Goal: Check status: Check status

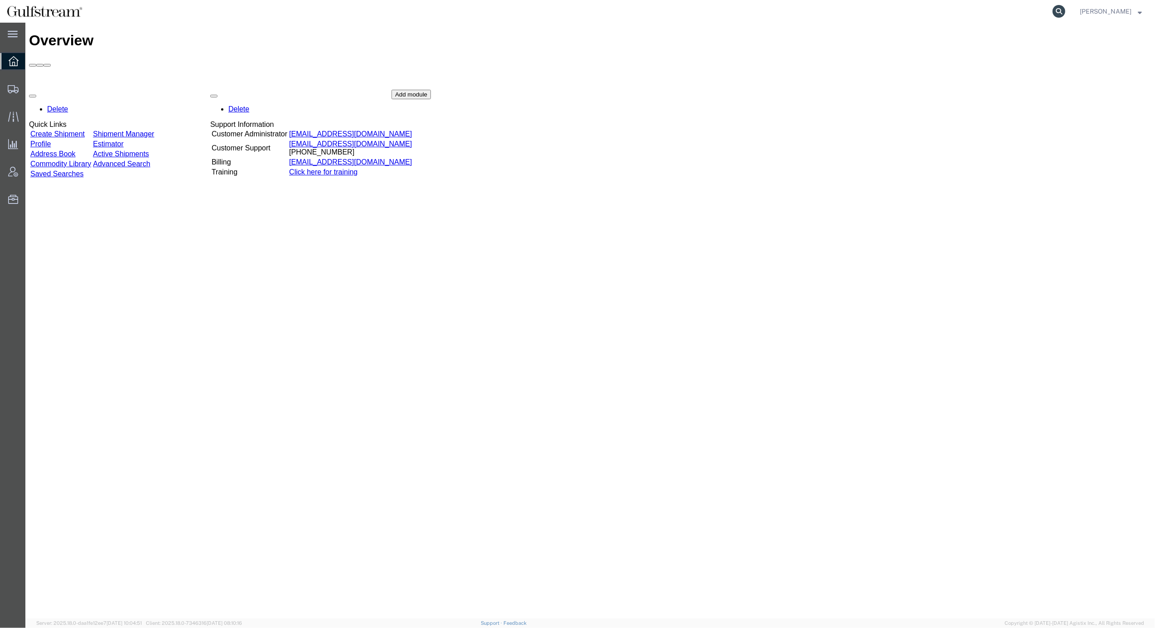
click at [1066, 8] on icon at bounding box center [1059, 11] width 13 height 13
paste input "470527864743"
click at [1066, 10] on icon at bounding box center [1059, 11] width 13 height 13
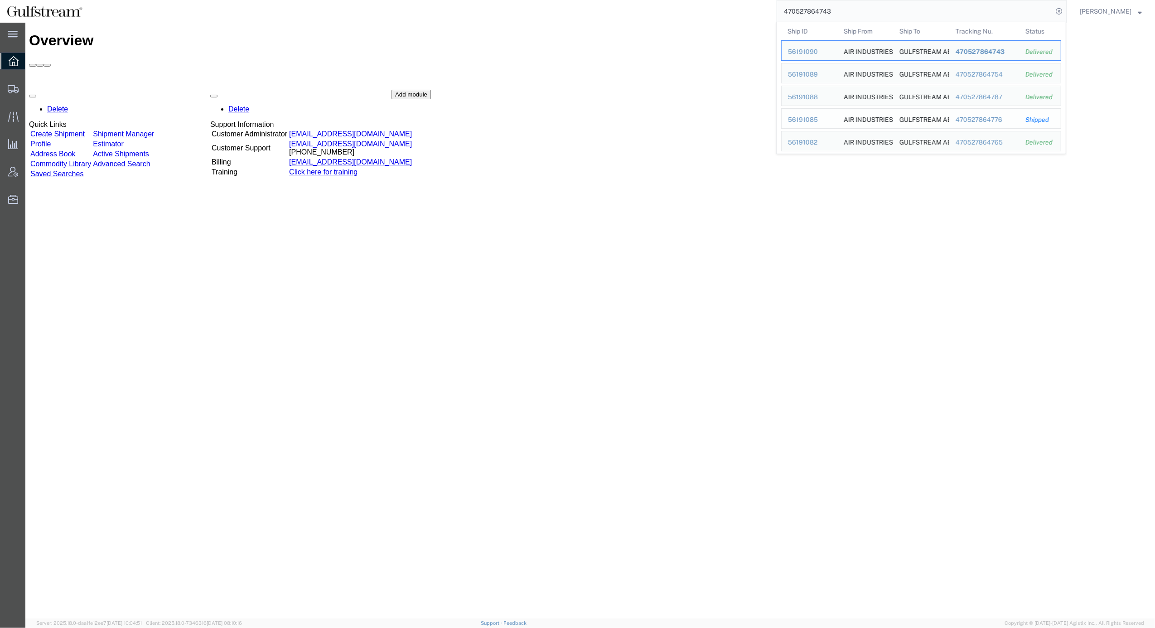
click at [810, 117] on div "56191085" at bounding box center [809, 120] width 43 height 10
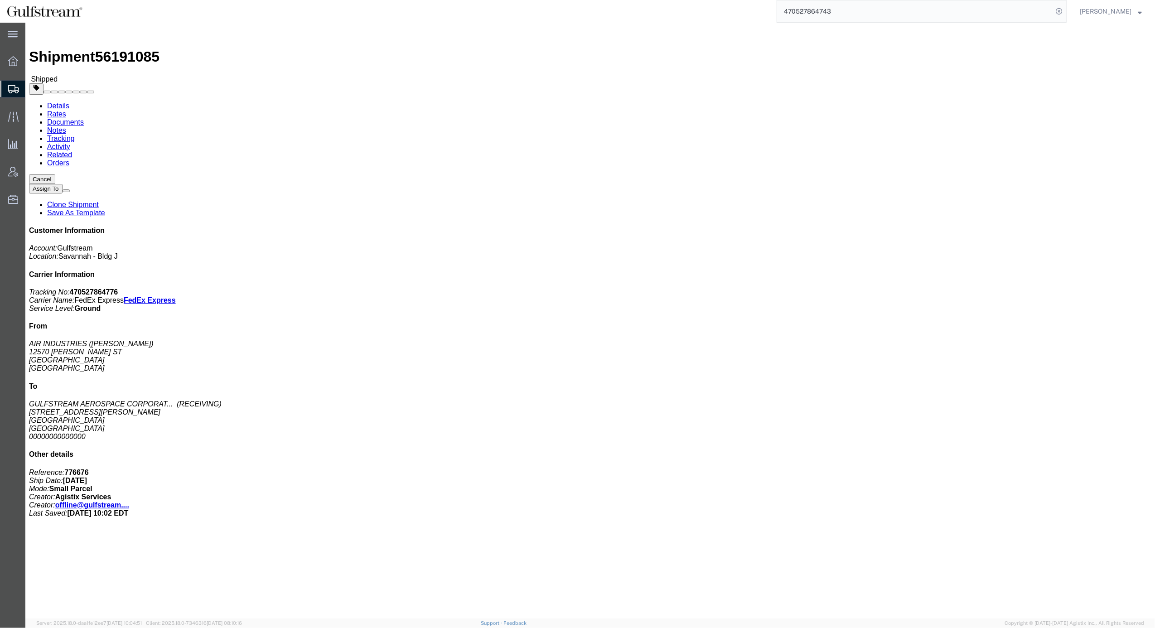
click div "Leg 1 - Small Parcel"
click link "Rates"
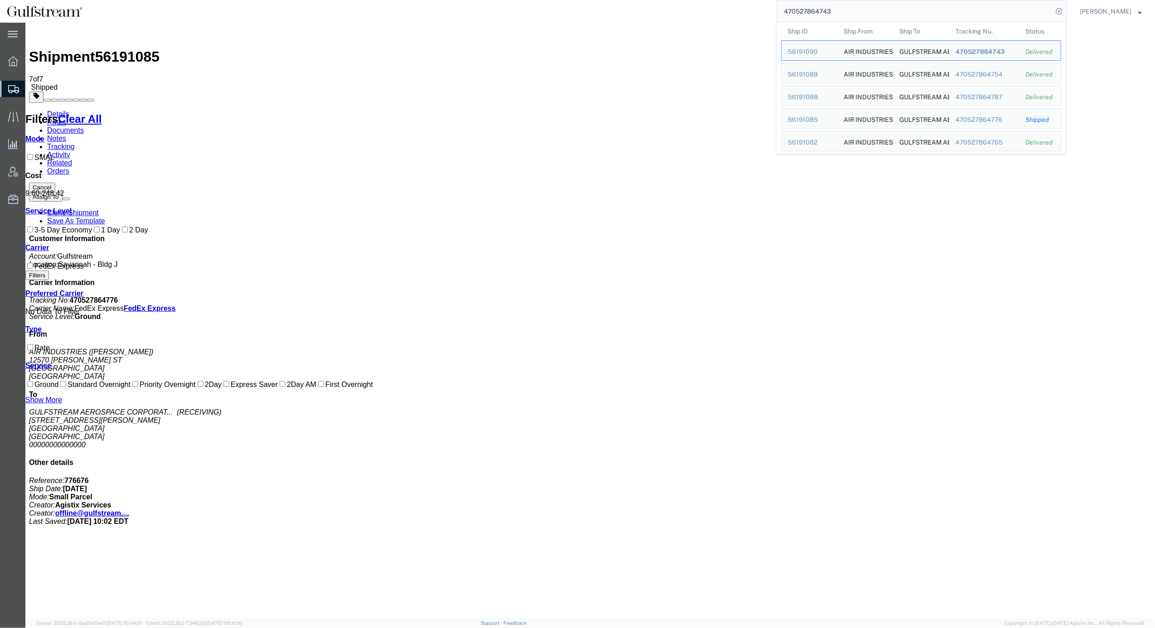
drag, startPoint x: 876, startPoint y: 13, endPoint x: 706, endPoint y: 13, distance: 170.0
click at [706, 13] on div "470527864743 Ship ID Ship From Ship To Tracking Nu. Status Ship ID 56191090 Shi…" at bounding box center [578, 11] width 978 height 23
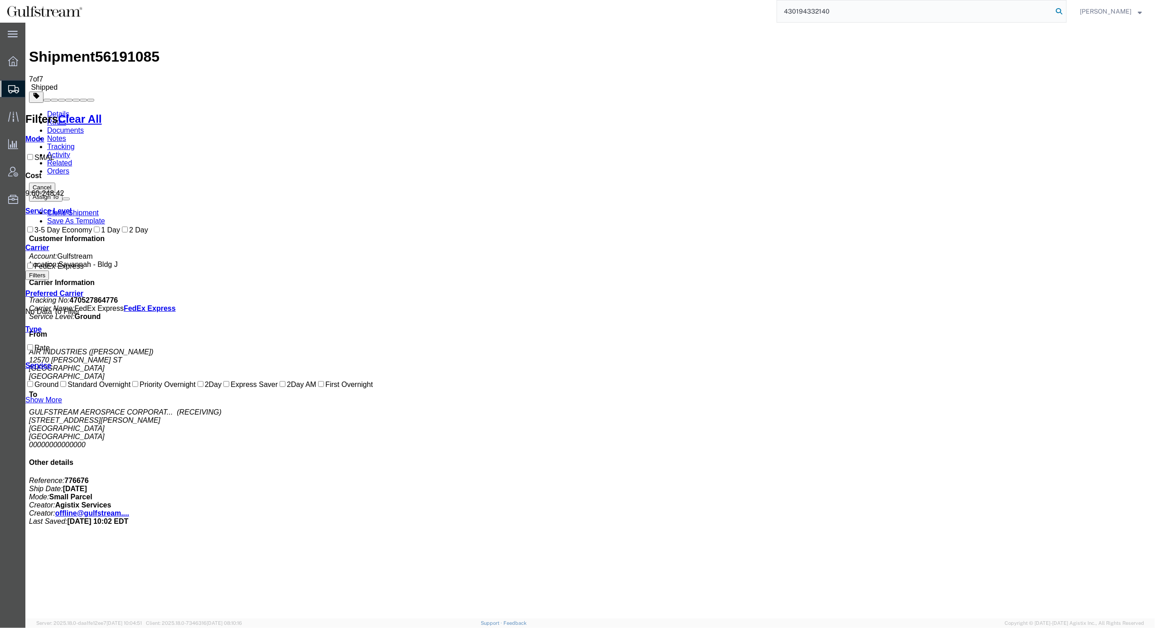
type input "430194332140"
click at [1066, 13] on icon at bounding box center [1059, 11] width 13 height 13
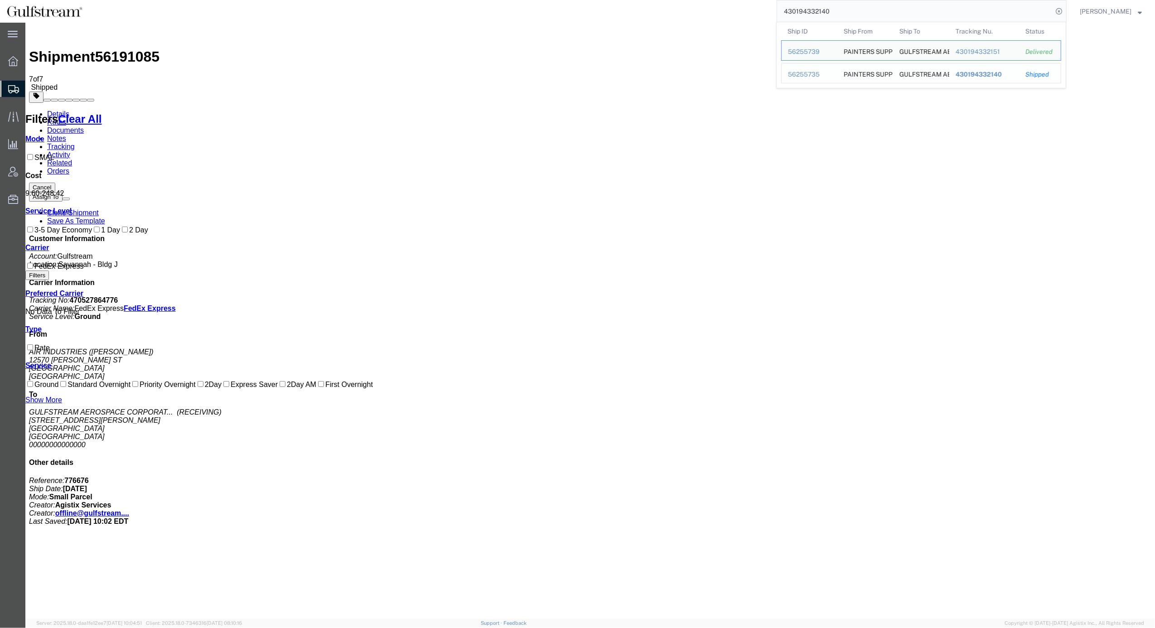
click at [1001, 73] on span "430194332140" at bounding box center [979, 74] width 46 height 7
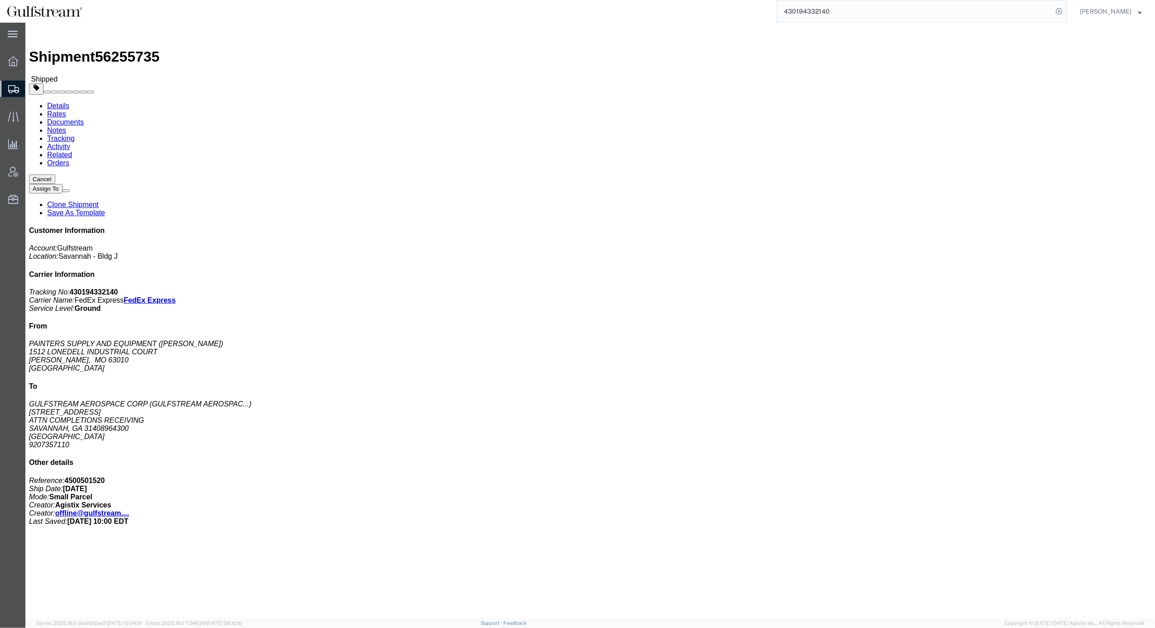
click h4 "Routing & Vehicle Information"
click link "Rates"
